Goal: Task Accomplishment & Management: Manage account settings

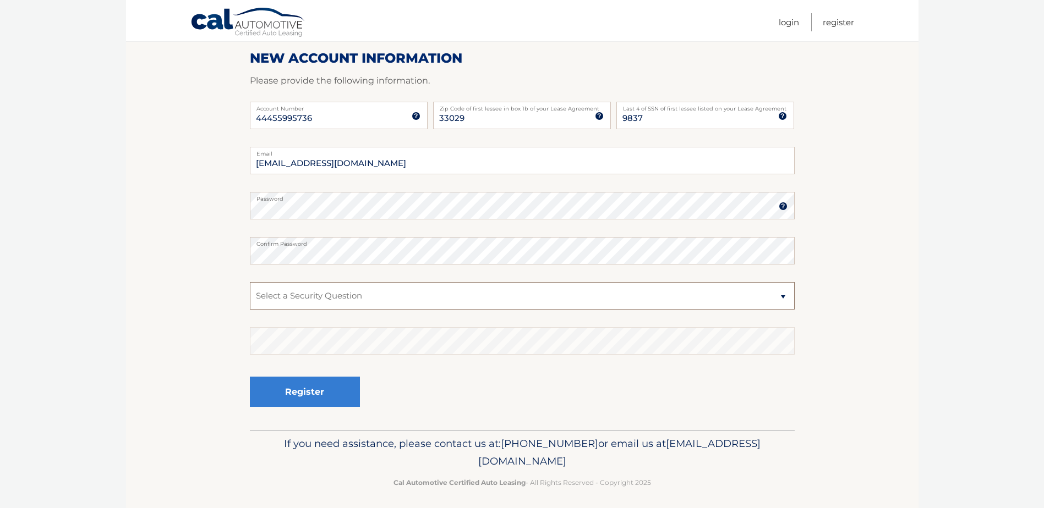
scroll to position [140, 0]
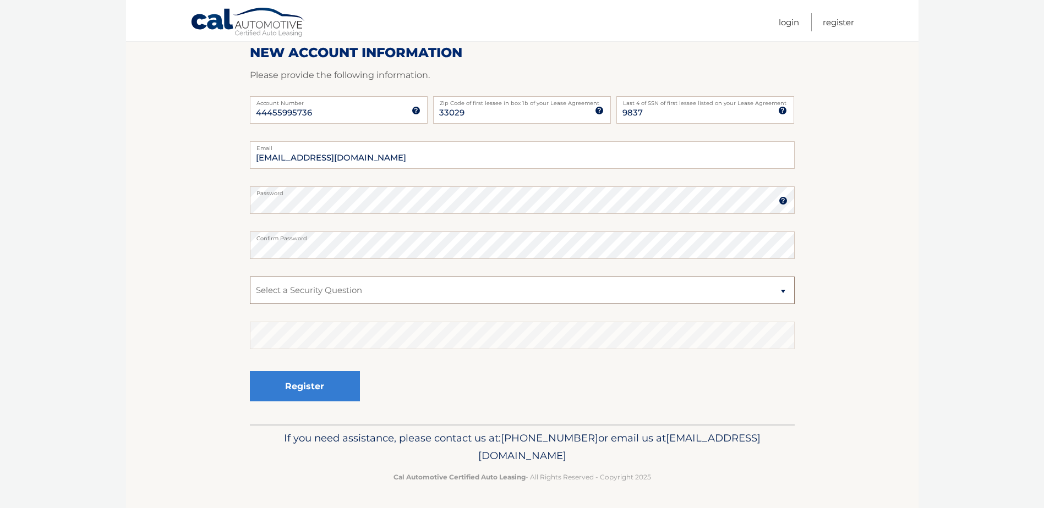
click at [784, 292] on select "Select a Security Question What was the name of your elementary school? What is…" at bounding box center [522, 291] width 545 height 28
select select "2"
click at [250, 277] on select "Select a Security Question What was the name of your elementary school? What is…" at bounding box center [522, 291] width 545 height 28
click at [324, 385] on button "Register" at bounding box center [305, 386] width 110 height 30
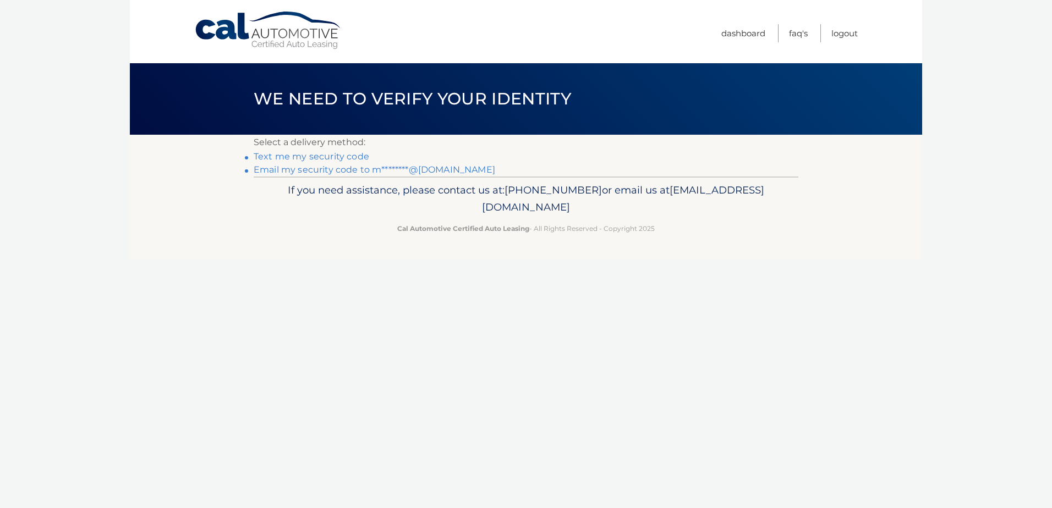
click at [349, 159] on link "Text me my security code" at bounding box center [312, 156] width 116 height 10
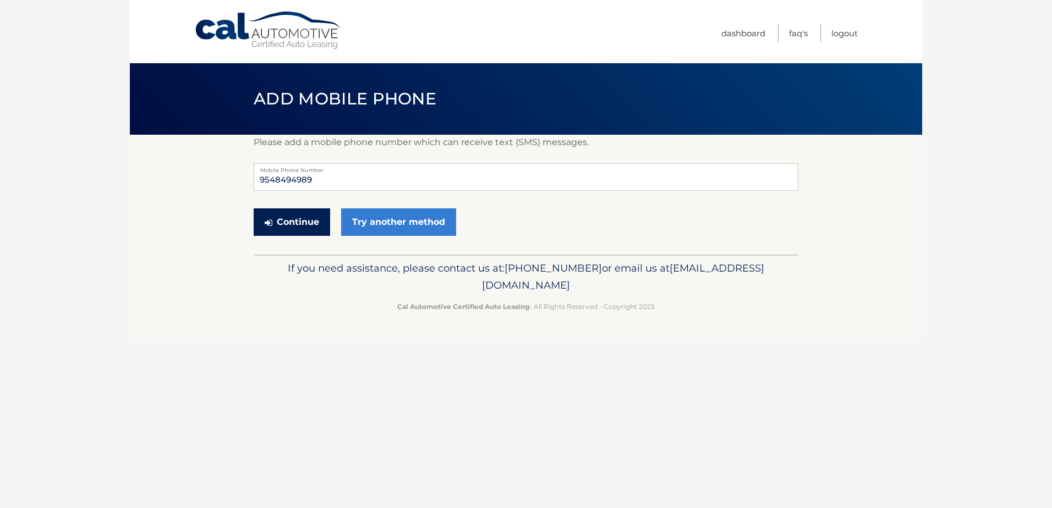
click at [305, 223] on button "Continue" at bounding box center [292, 223] width 76 height 28
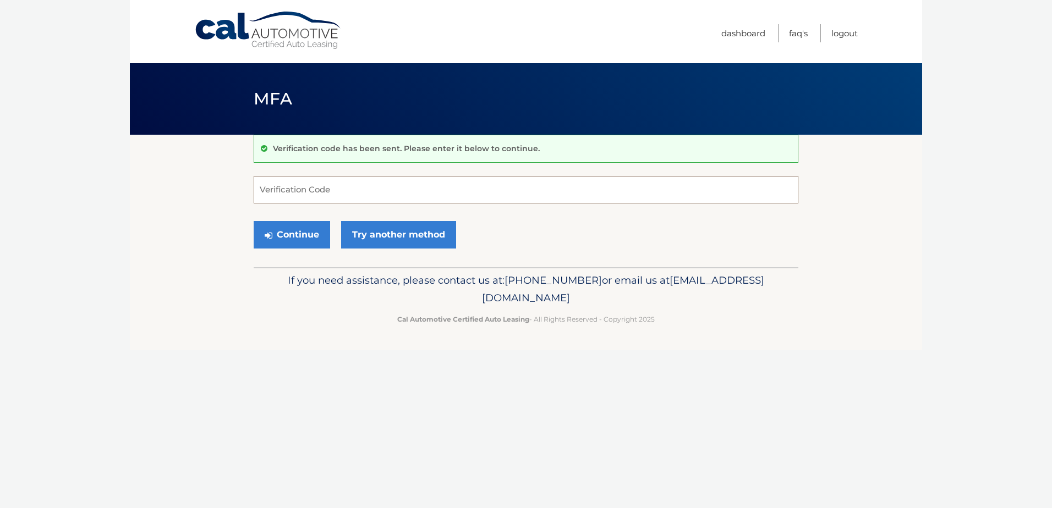
click at [304, 188] on input "Verification Code" at bounding box center [526, 190] width 545 height 28
type input "105378"
click at [299, 228] on button "Continue" at bounding box center [292, 235] width 76 height 28
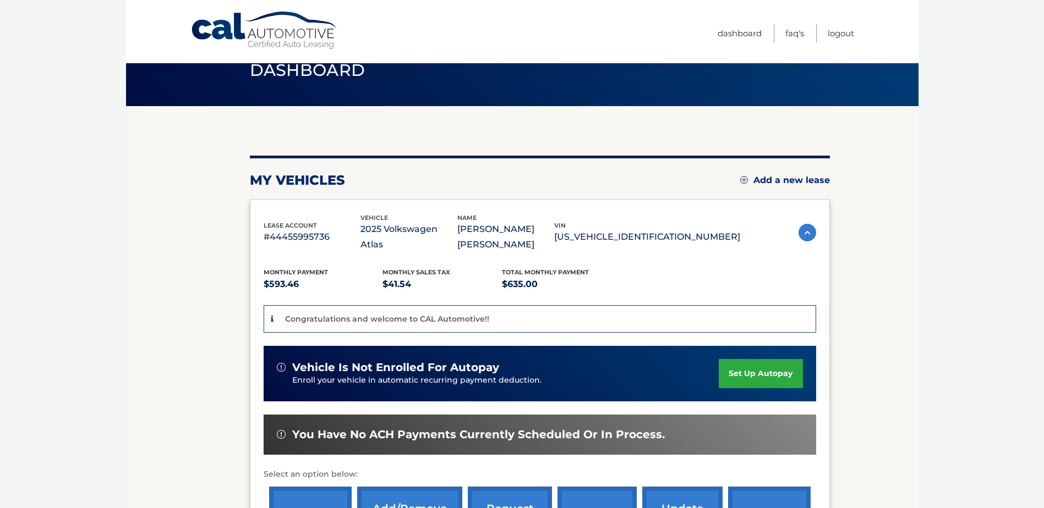
scroll to position [55, 0]
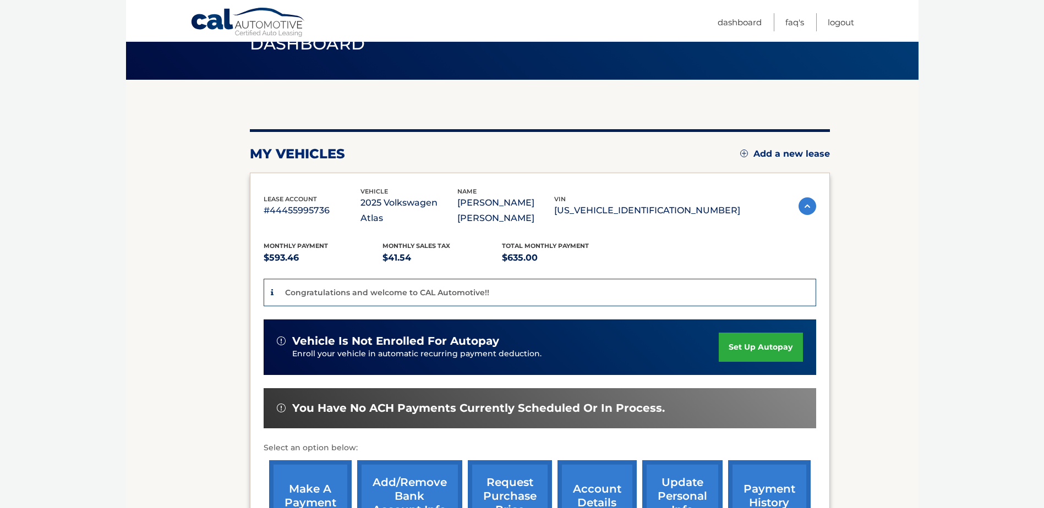
click at [758, 333] on link "set up autopay" at bounding box center [761, 347] width 84 height 29
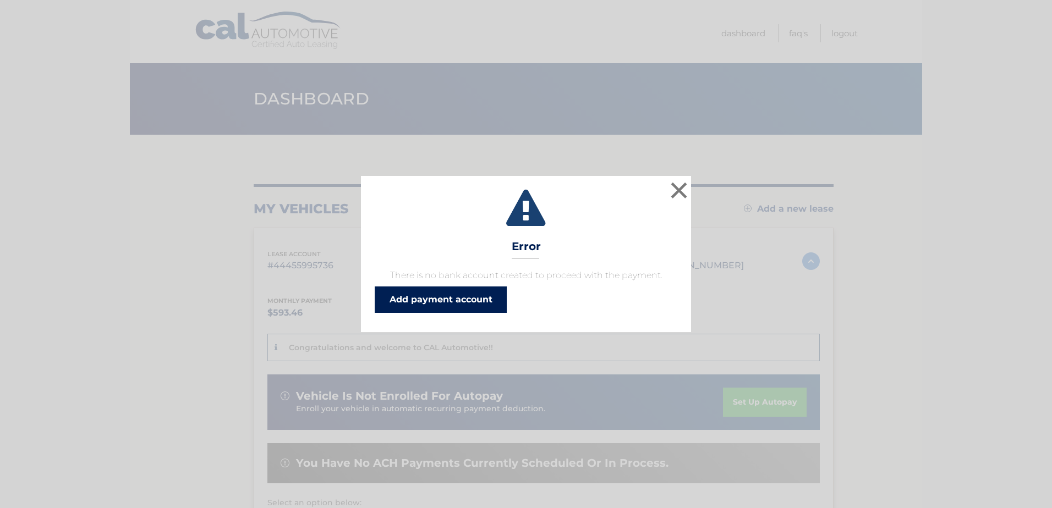
click at [453, 304] on link "Add payment account" at bounding box center [441, 300] width 132 height 26
click at [679, 189] on button "×" at bounding box center [679, 190] width 22 height 22
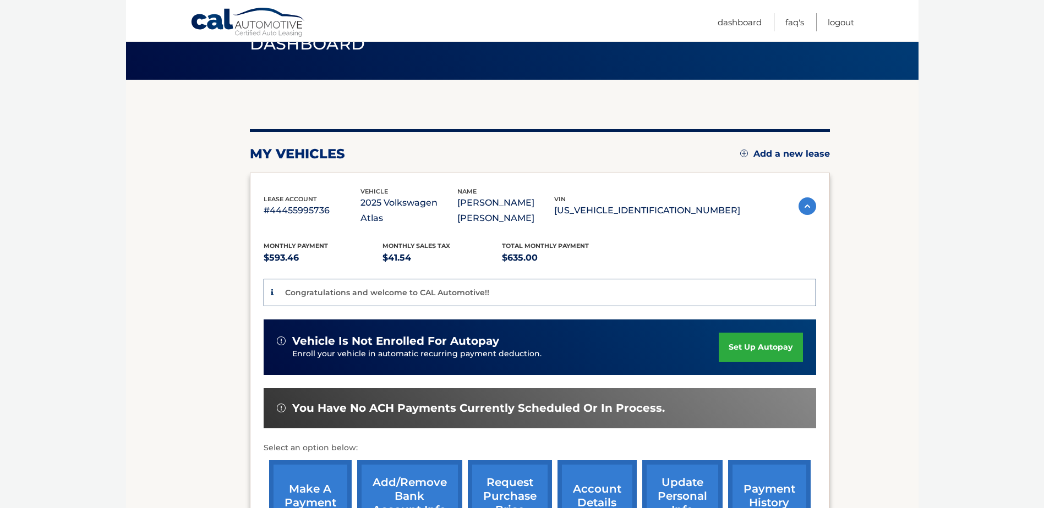
scroll to position [110, 0]
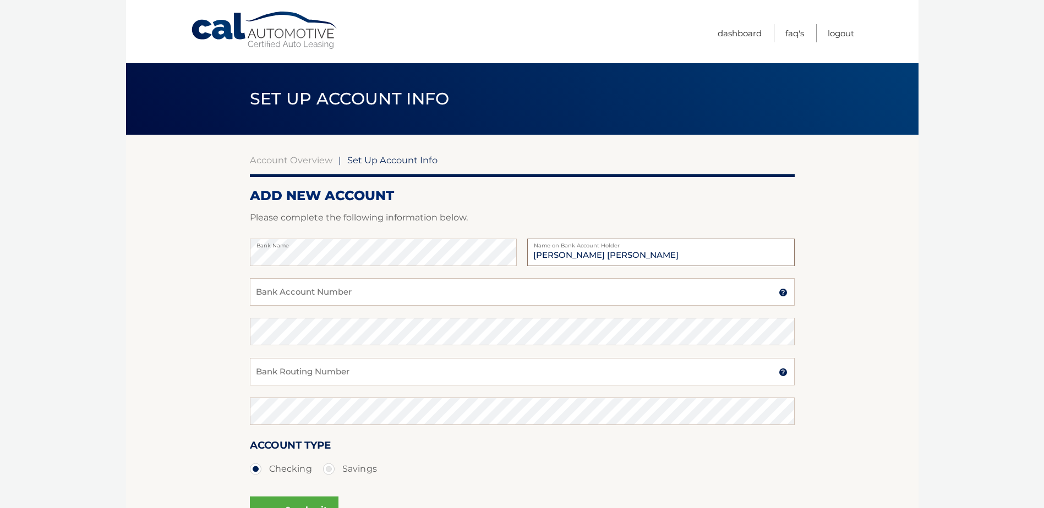
type input "[PERSON_NAME] [PERSON_NAME]"
click at [348, 293] on input "Bank Account Number" at bounding box center [522, 292] width 545 height 28
type input "898141531611"
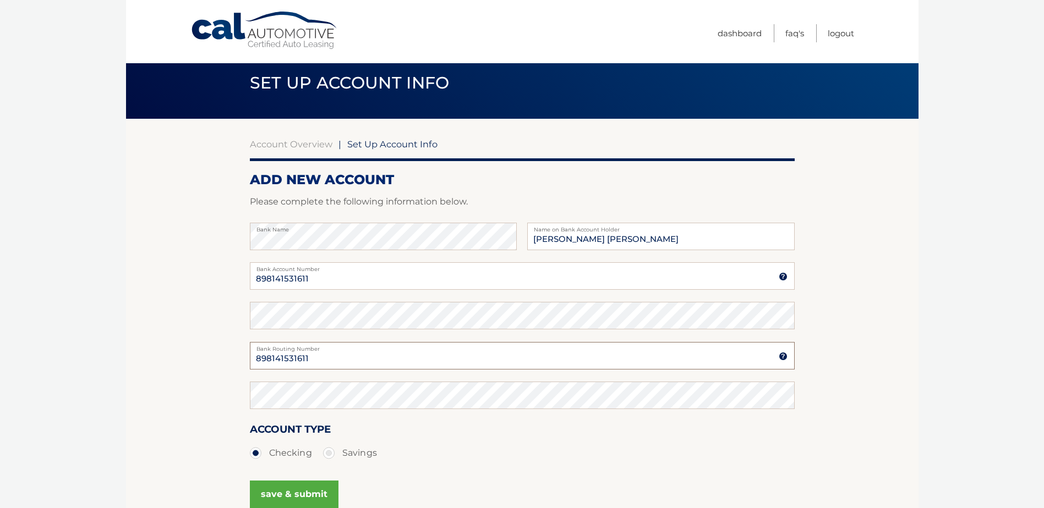
click at [281, 363] on input "898141531611" at bounding box center [522, 356] width 545 height 28
click at [279, 362] on input "898141531611" at bounding box center [522, 356] width 545 height 28
click at [289, 349] on input "Bank Routing Number" at bounding box center [522, 356] width 545 height 28
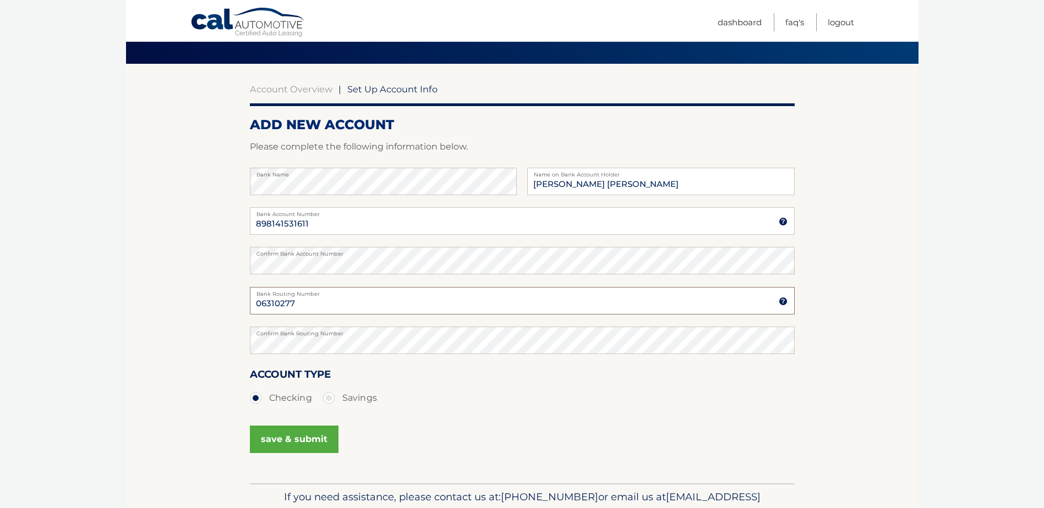
click at [277, 300] on input "06310277" at bounding box center [522, 301] width 545 height 28
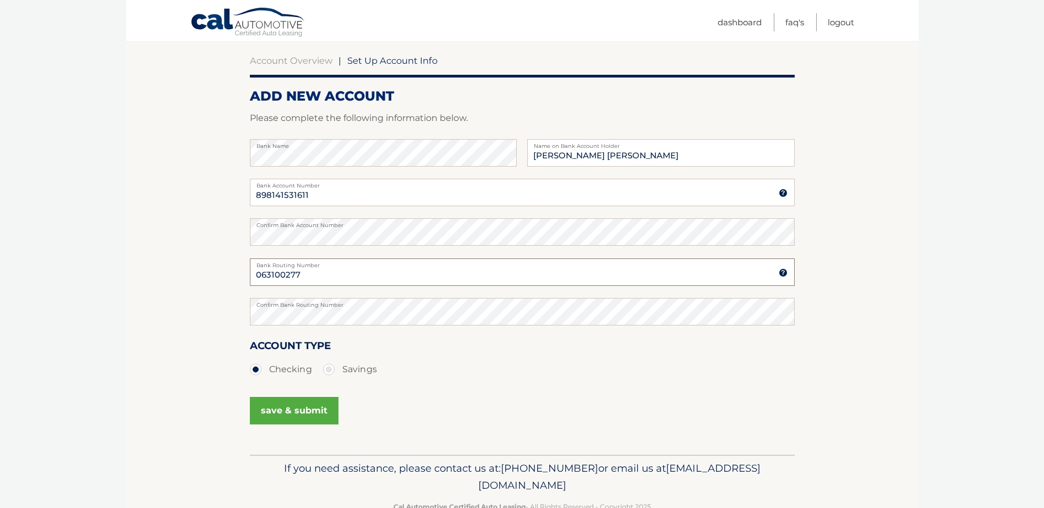
scroll to position [126, 0]
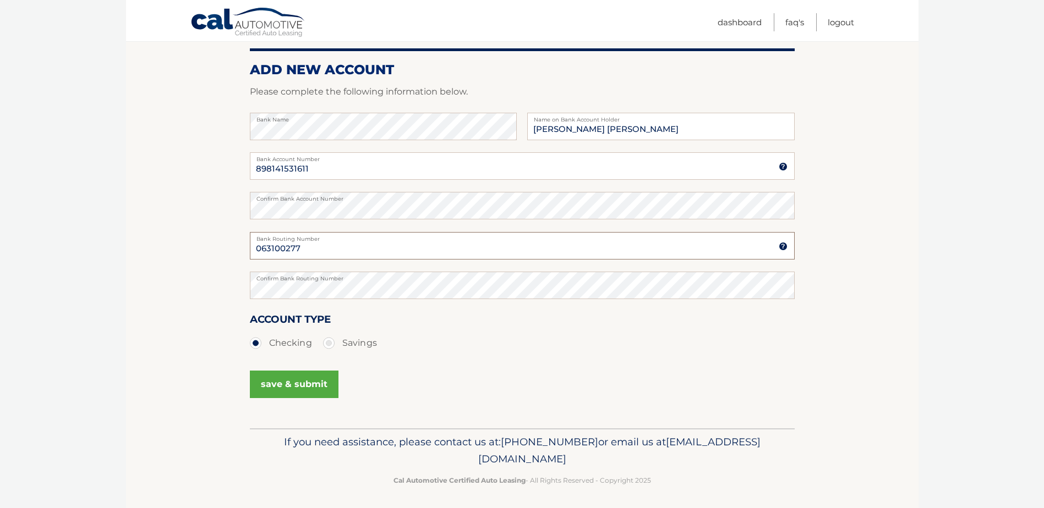
type input "063100277"
click at [265, 390] on button "save & submit" at bounding box center [294, 385] width 89 height 28
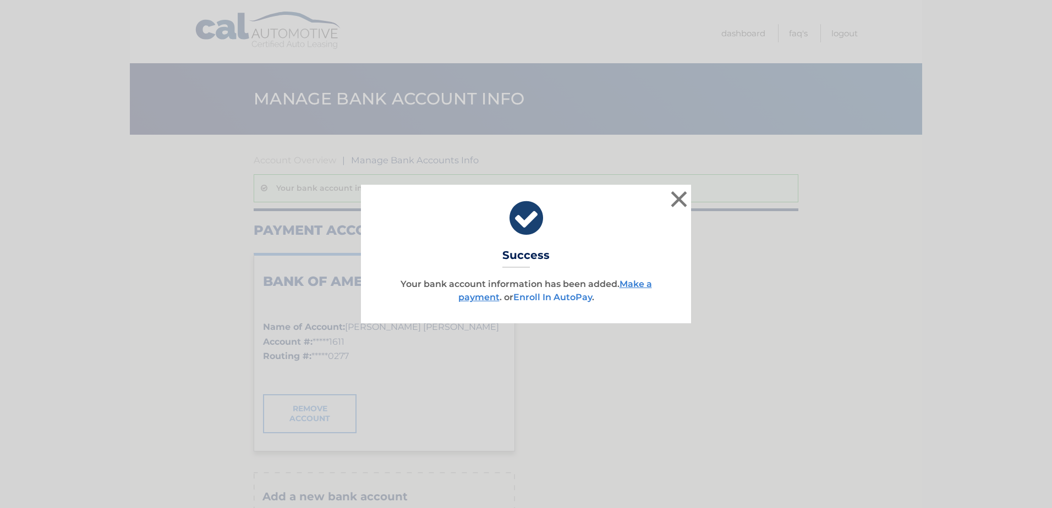
click at [552, 298] on link "Enroll In AutoPay" at bounding box center [552, 297] width 79 height 10
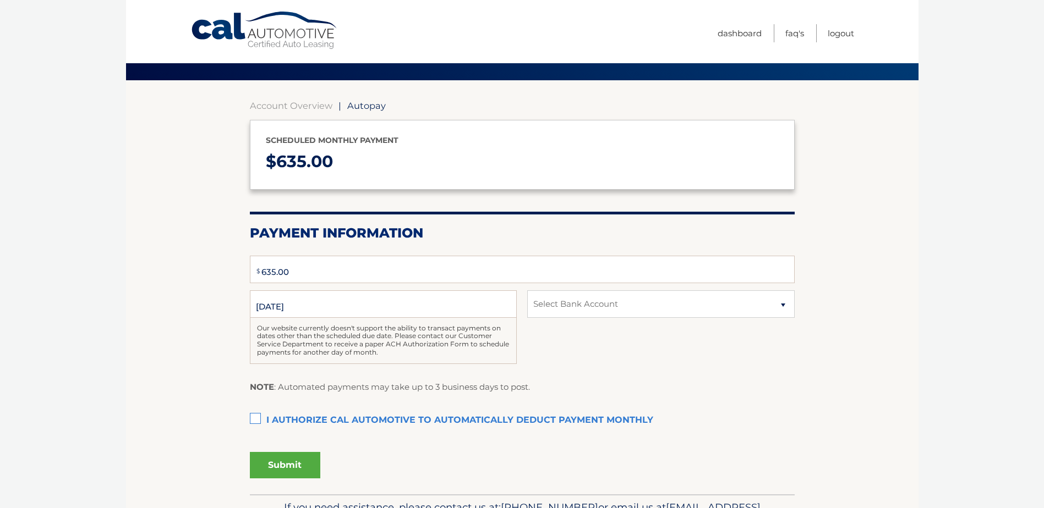
scroll to position [55, 0]
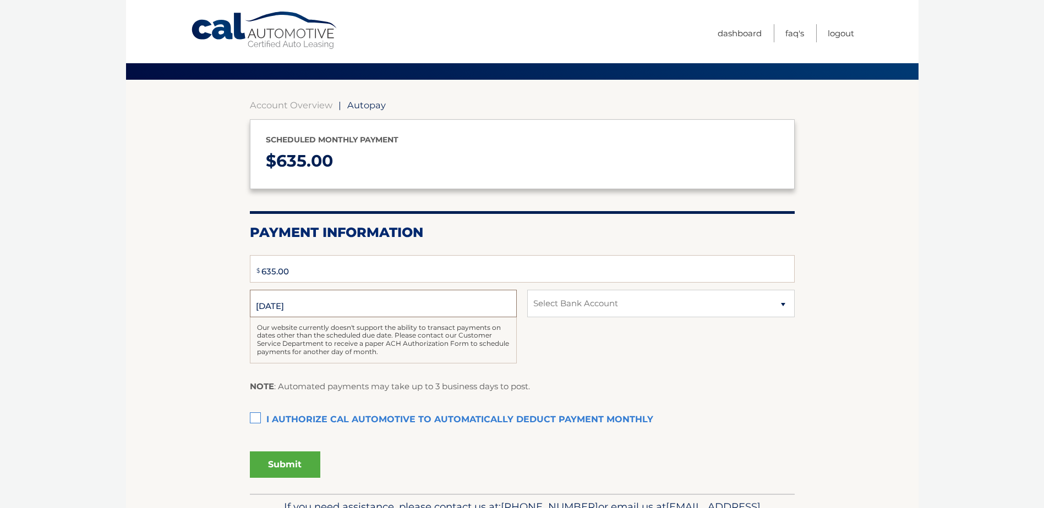
click at [408, 308] on input "[DATE]" at bounding box center [383, 304] width 267 height 28
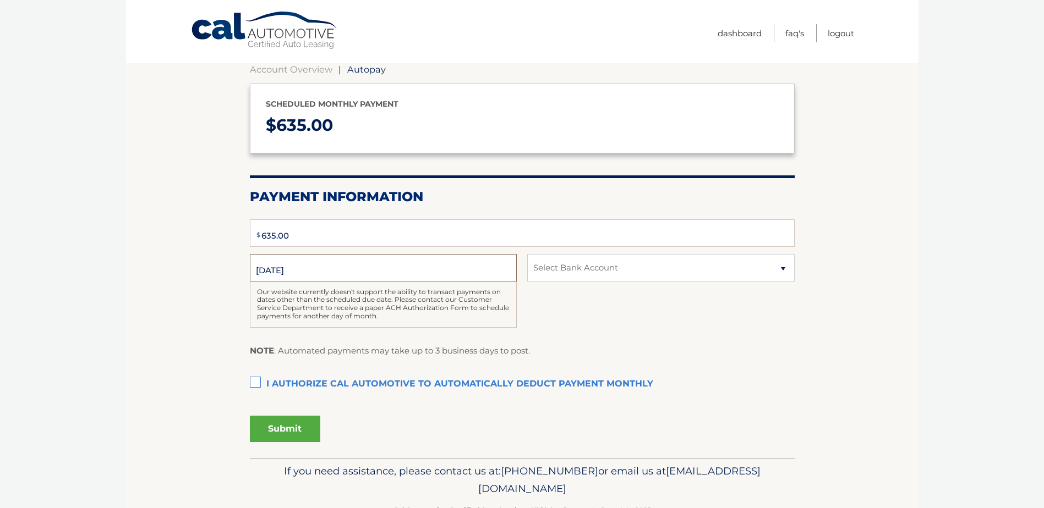
scroll to position [110, 0]
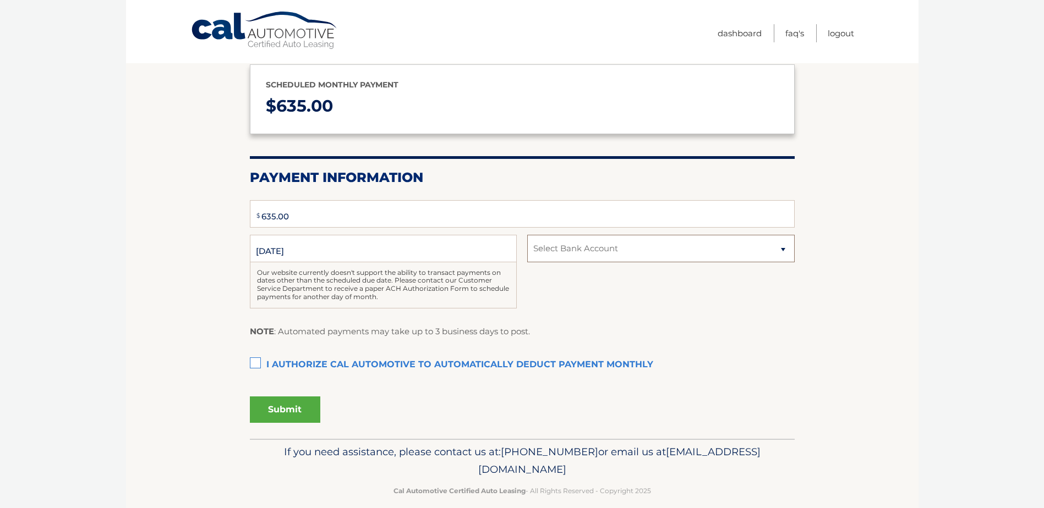
click at [645, 250] on select "Select Bank Account" at bounding box center [660, 249] width 267 height 28
click at [527, 235] on select "Select Bank Account" at bounding box center [660, 249] width 267 height 28
click at [663, 315] on div "Date of First Deduction 9/8/2025 Our website currently doesn't support the abil…" at bounding box center [522, 278] width 545 height 86
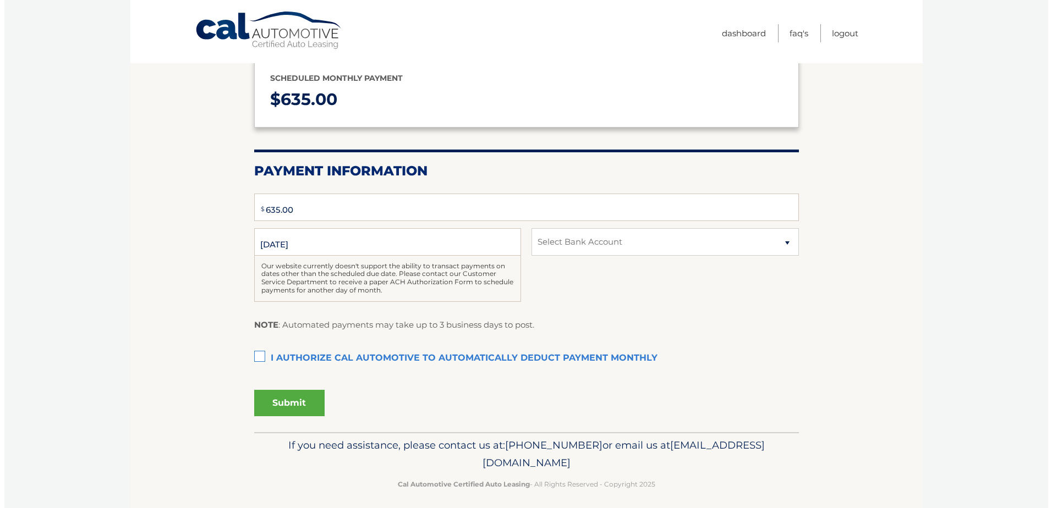
scroll to position [124, 0]
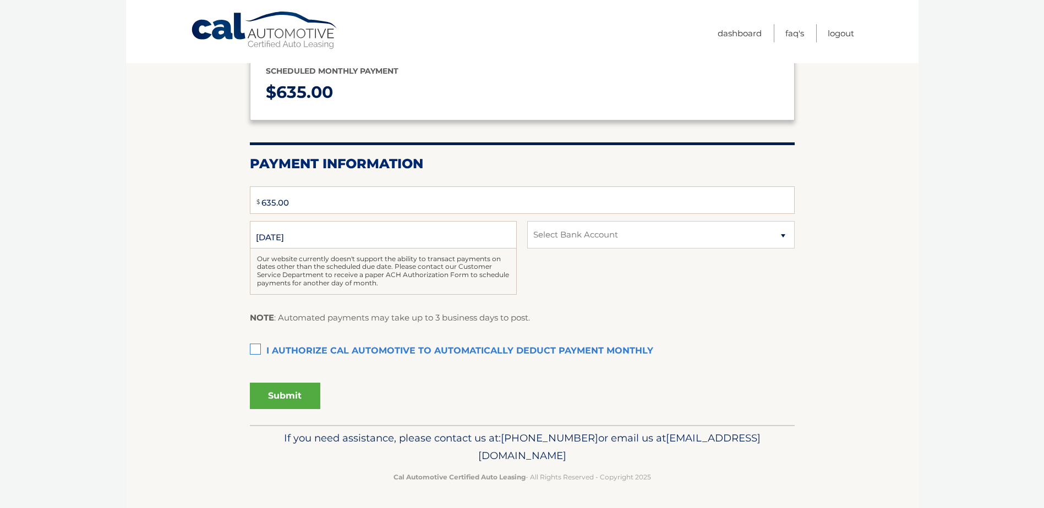
click at [258, 349] on label "I authorize cal automotive to automatically deduct payment monthly This checkbo…" at bounding box center [522, 352] width 545 height 22
click at [0, 0] on input "I authorize cal automotive to automatically deduct payment monthly This checkbo…" at bounding box center [0, 0] width 0 height 0
click at [283, 392] on button "Submit" at bounding box center [285, 396] width 70 height 26
type input "635"
select select "Mzk4MjdiZTktZWY0Yy00NDQ3LWIxNTctZmViYjhmODkwYzA4"
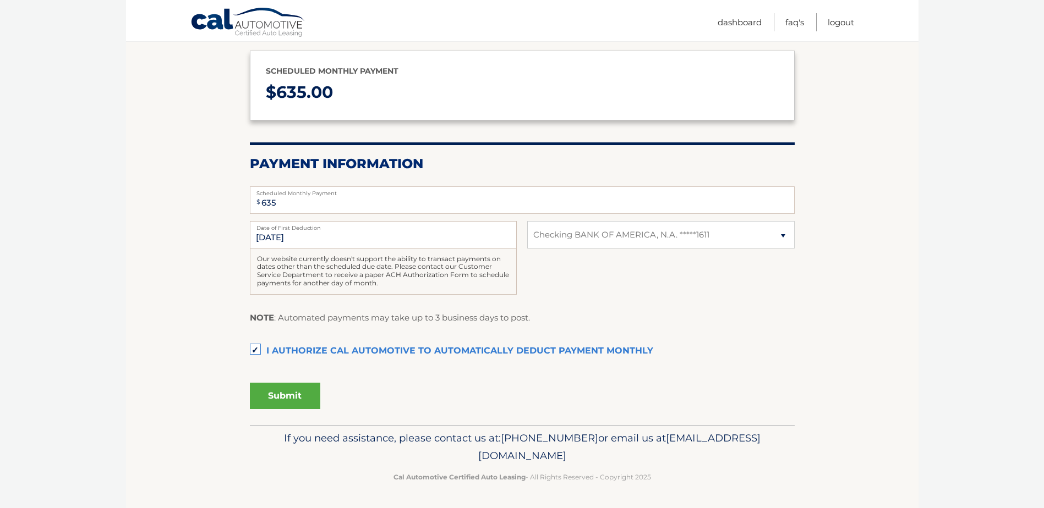
click at [283, 398] on button "Submit" at bounding box center [285, 396] width 70 height 26
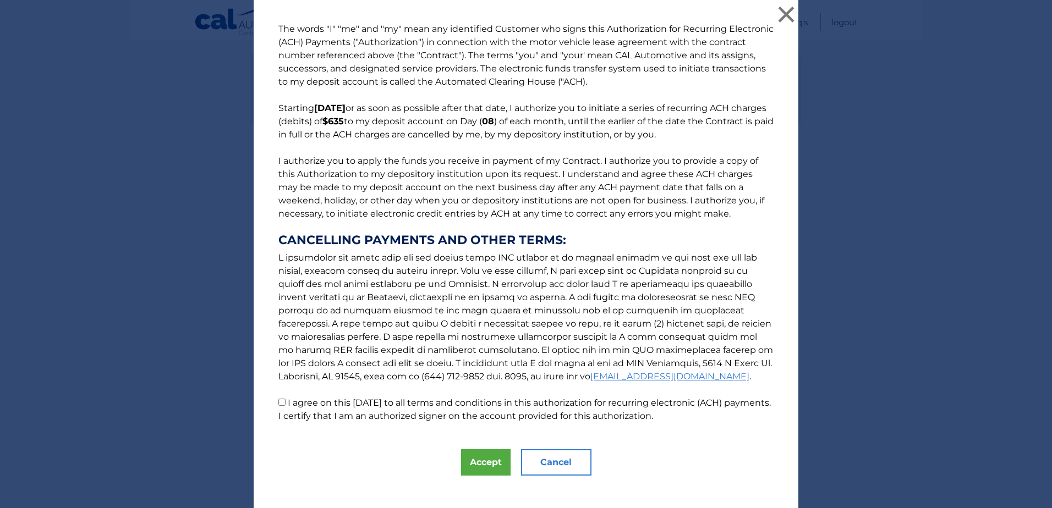
click at [278, 404] on input "I agree on this 08/26/2025 to all terms and conditions in this authorization fo…" at bounding box center [281, 402] width 7 height 7
checkbox input "true"
click at [481, 459] on button "Accept" at bounding box center [486, 463] width 50 height 26
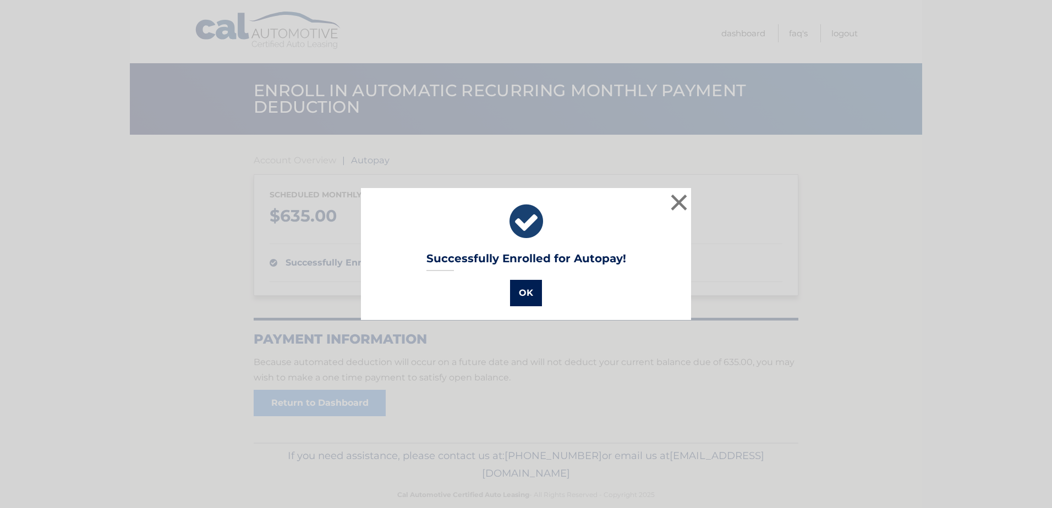
click at [524, 295] on button "OK" at bounding box center [526, 293] width 32 height 26
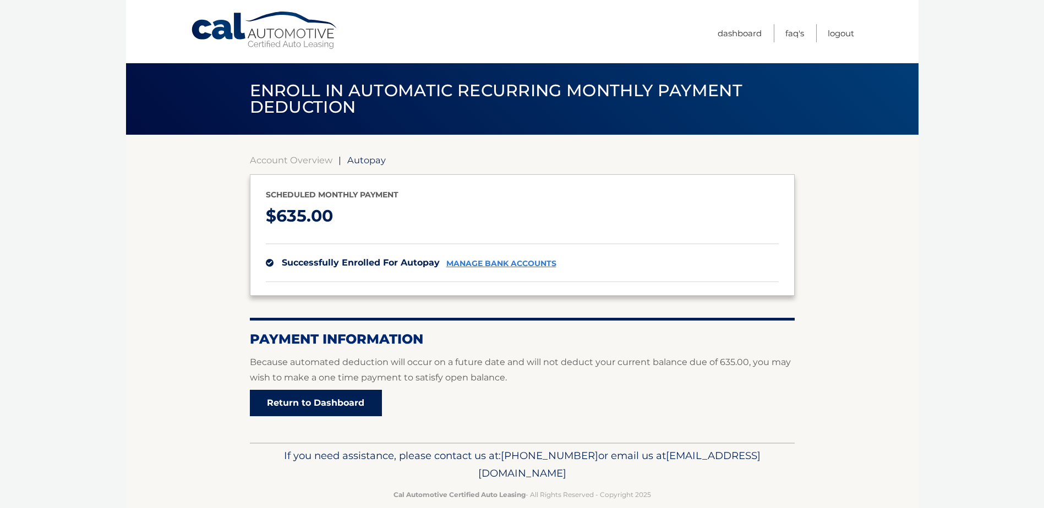
click at [351, 404] on link "Return to Dashboard" at bounding box center [316, 403] width 132 height 26
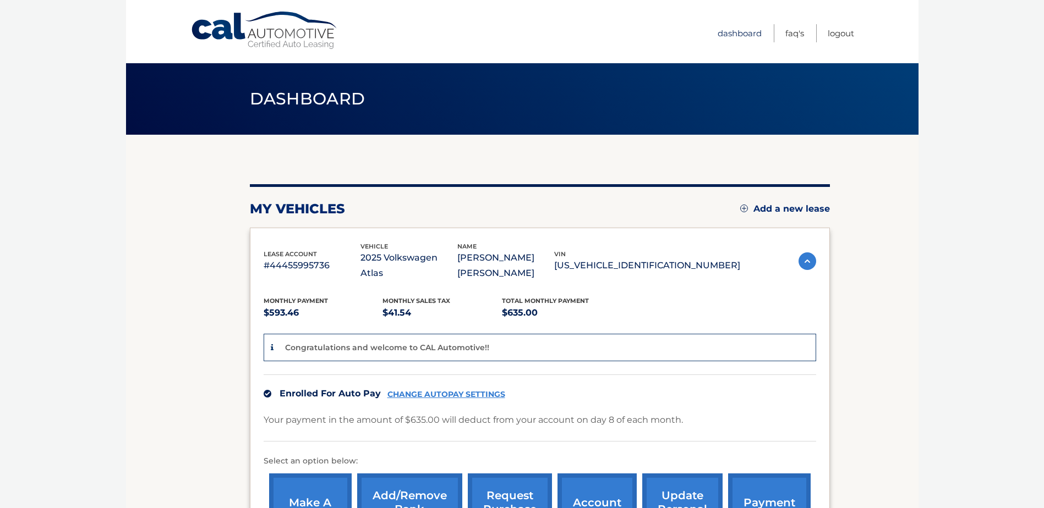
click at [736, 36] on link "Dashboard" at bounding box center [740, 33] width 44 height 18
